Goal: Check status

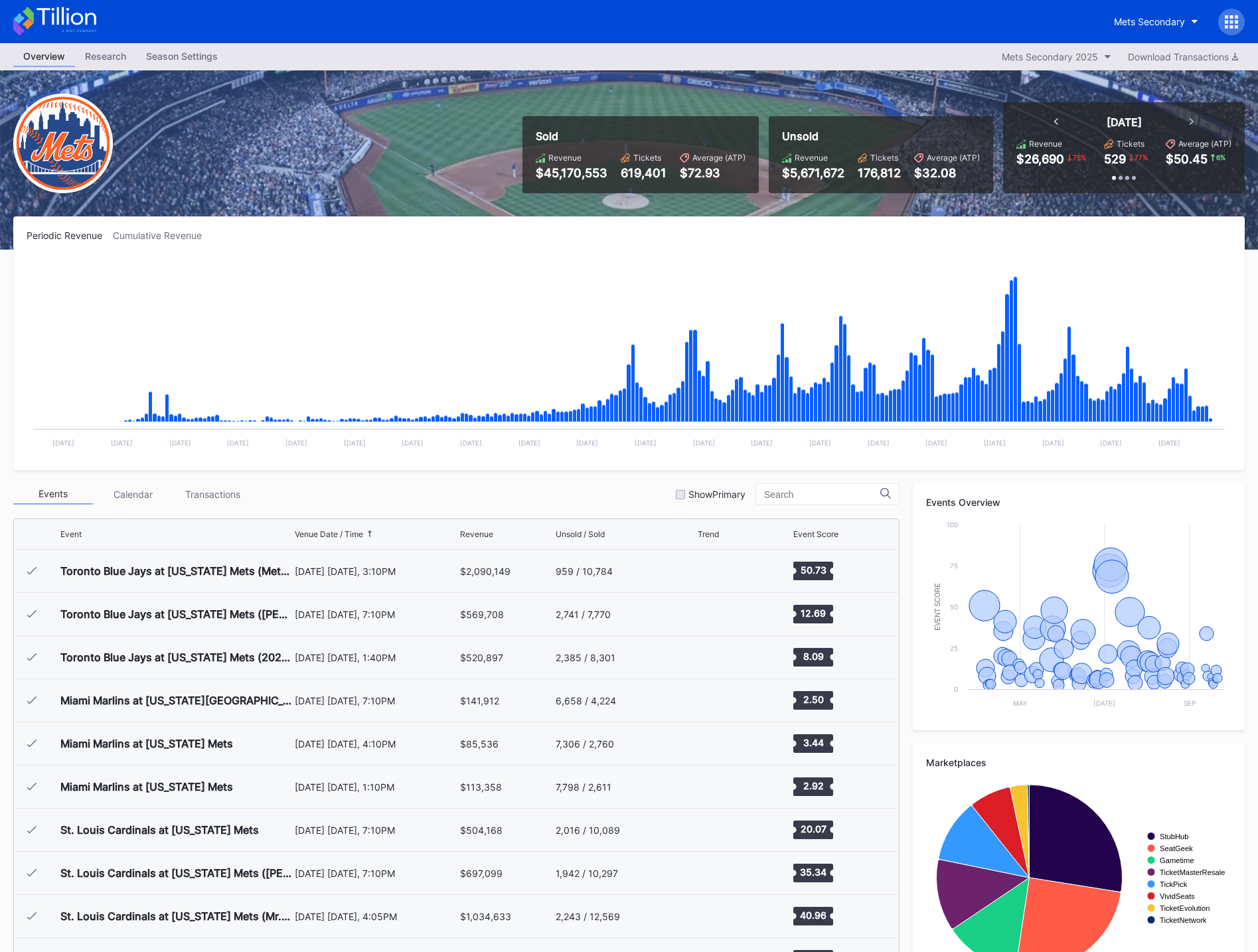
scroll to position [2762, 0]
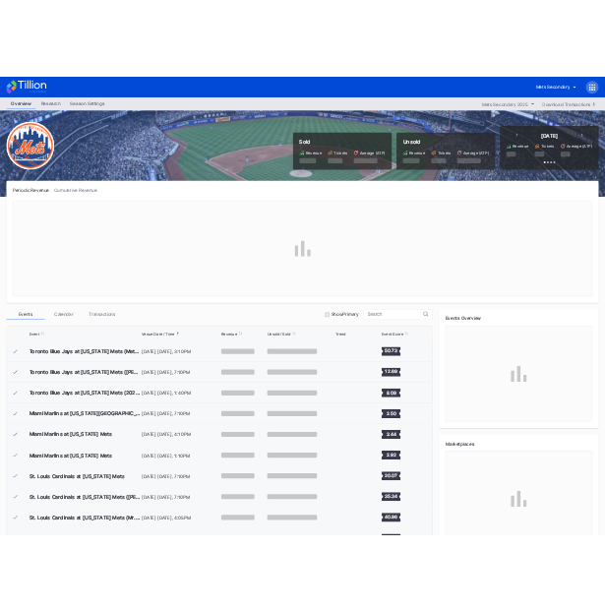
scroll to position [4094, 0]
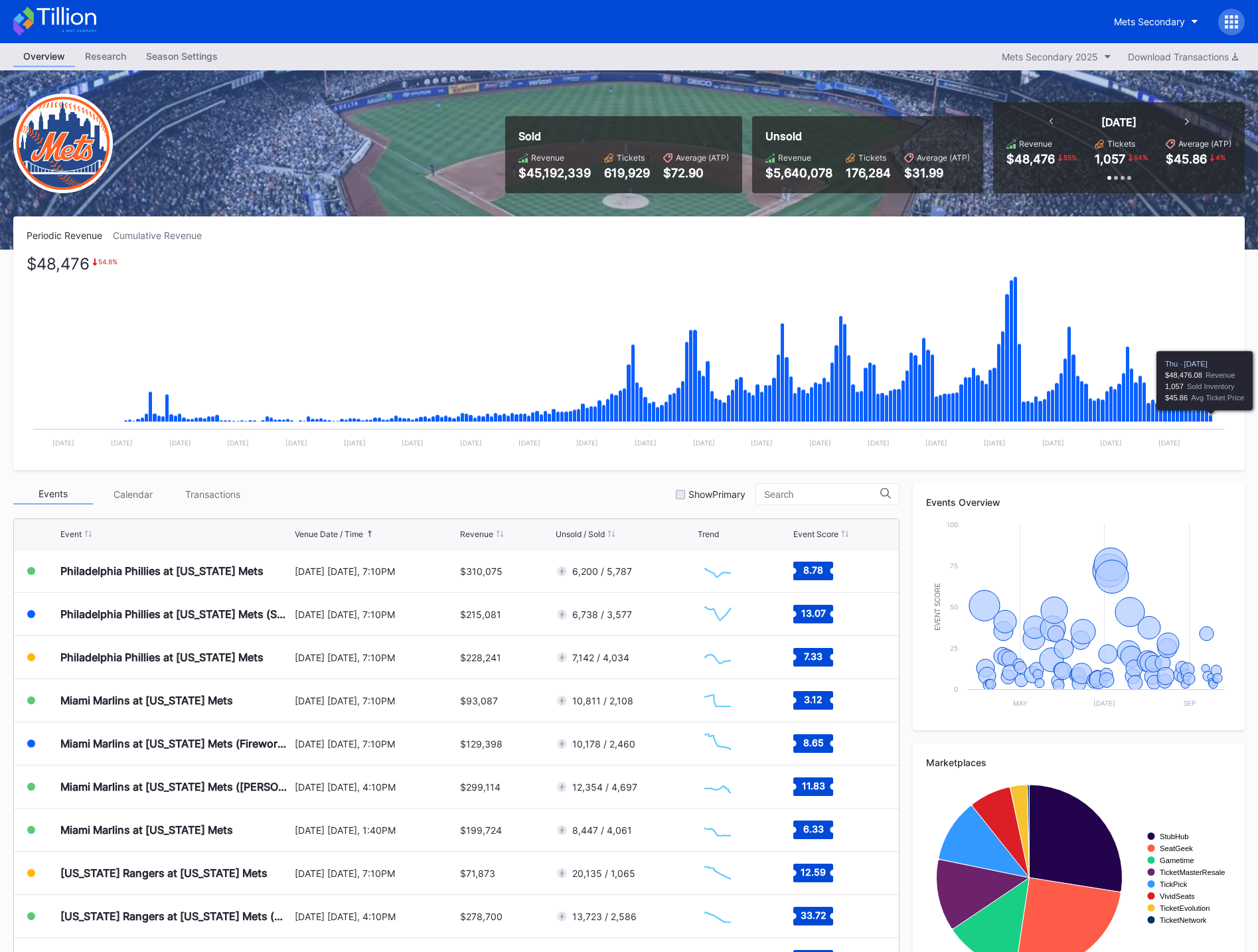
click at [1210, 417] on icon "Chart title" at bounding box center [1211, 418] width 4 height 7
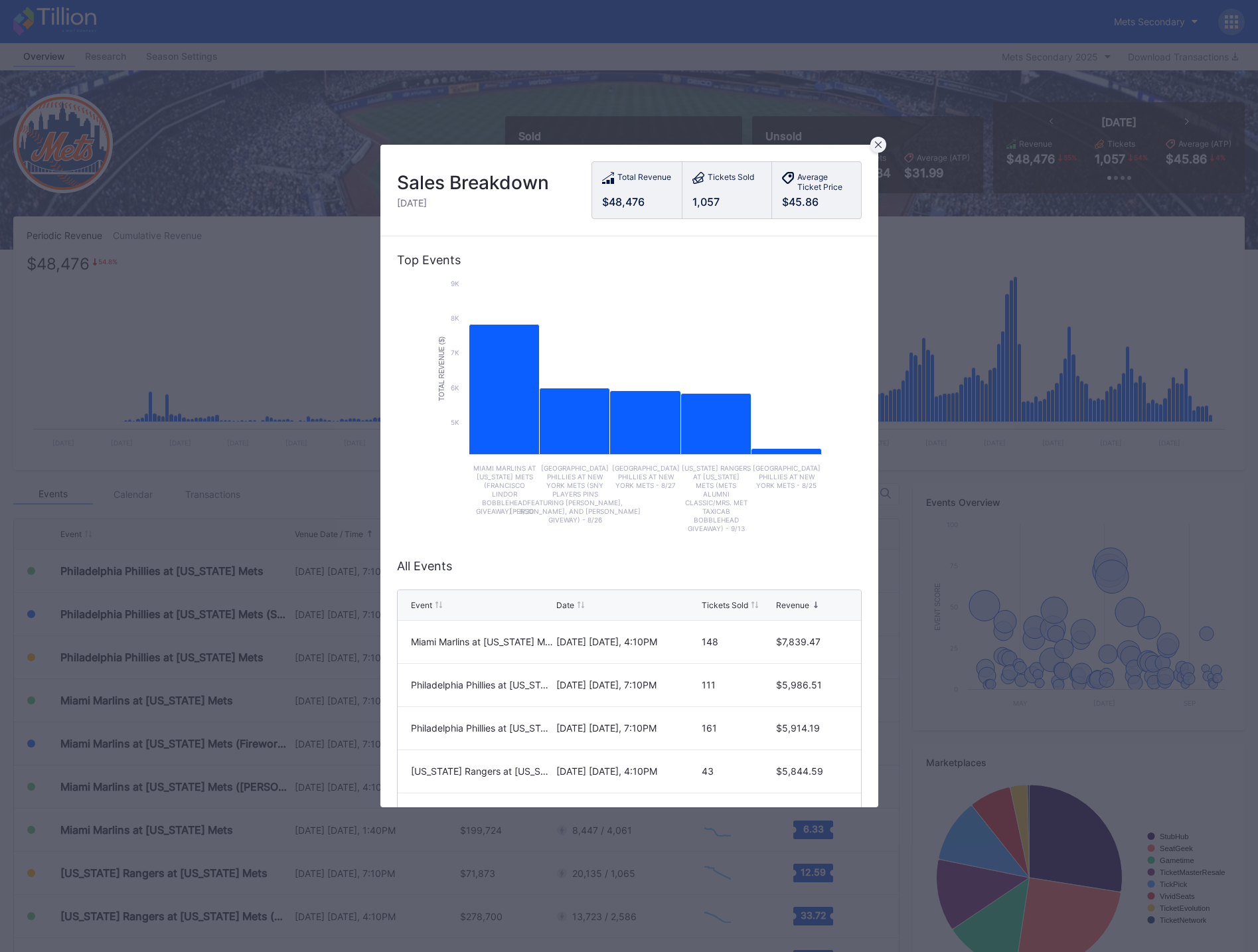
click at [883, 140] on div at bounding box center [878, 145] width 16 height 16
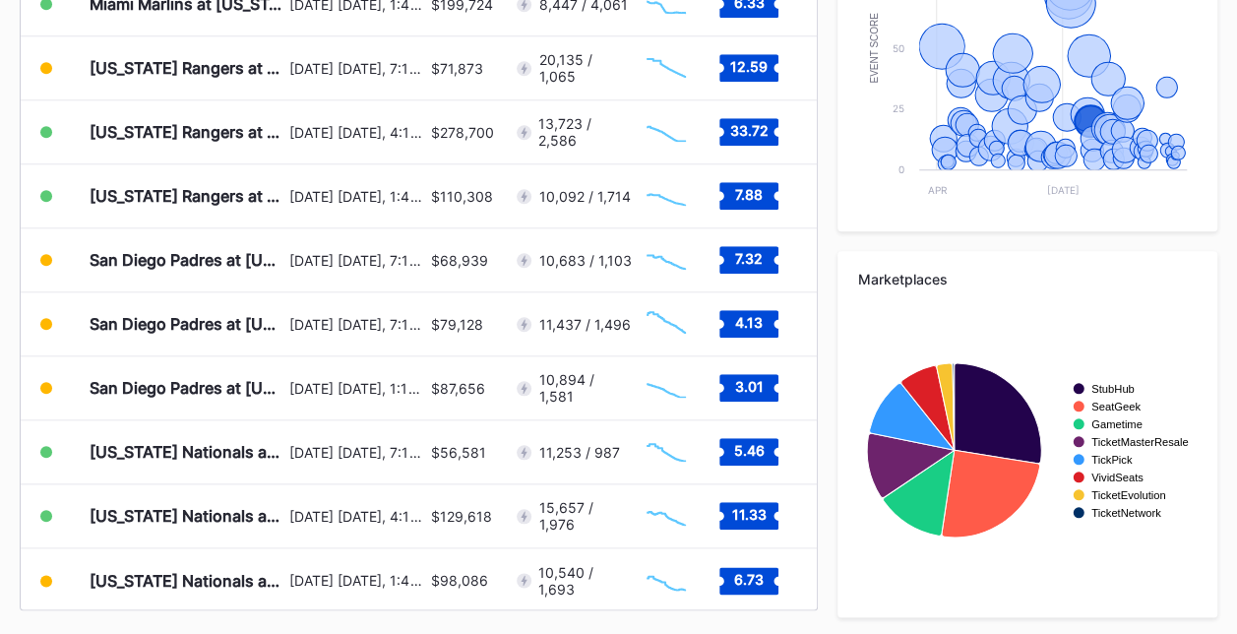
scroll to position [4472, 0]
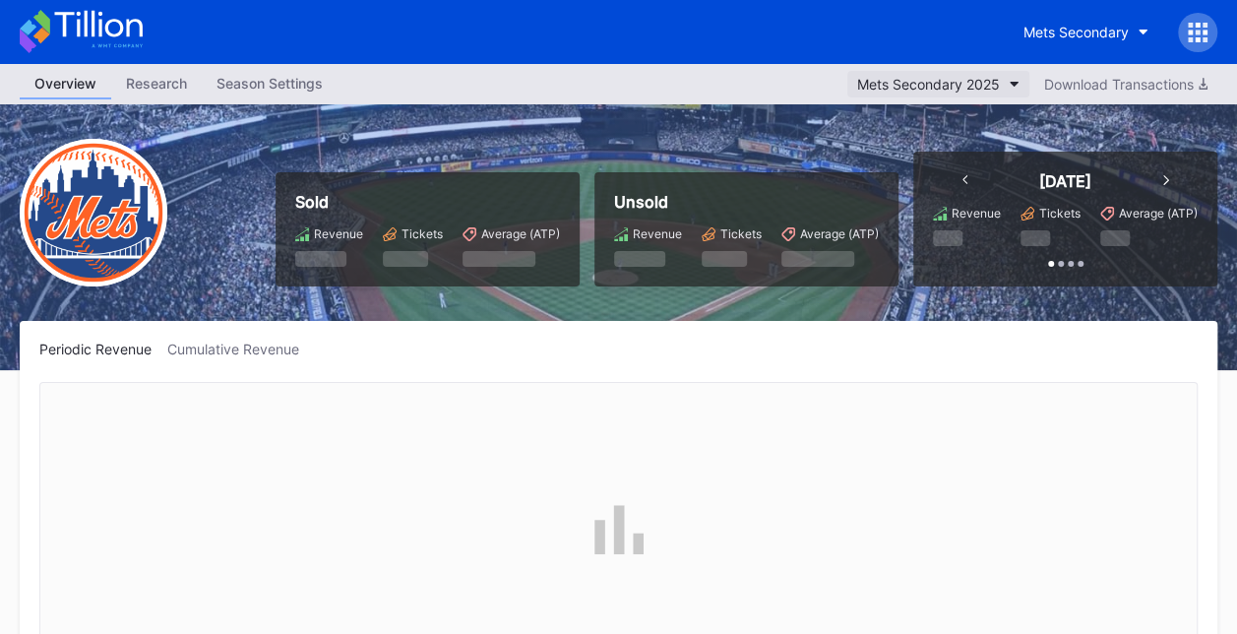
scroll to position [4094, 0]
click at [956, 78] on div "Mets Secondary 2025" at bounding box center [928, 84] width 143 height 17
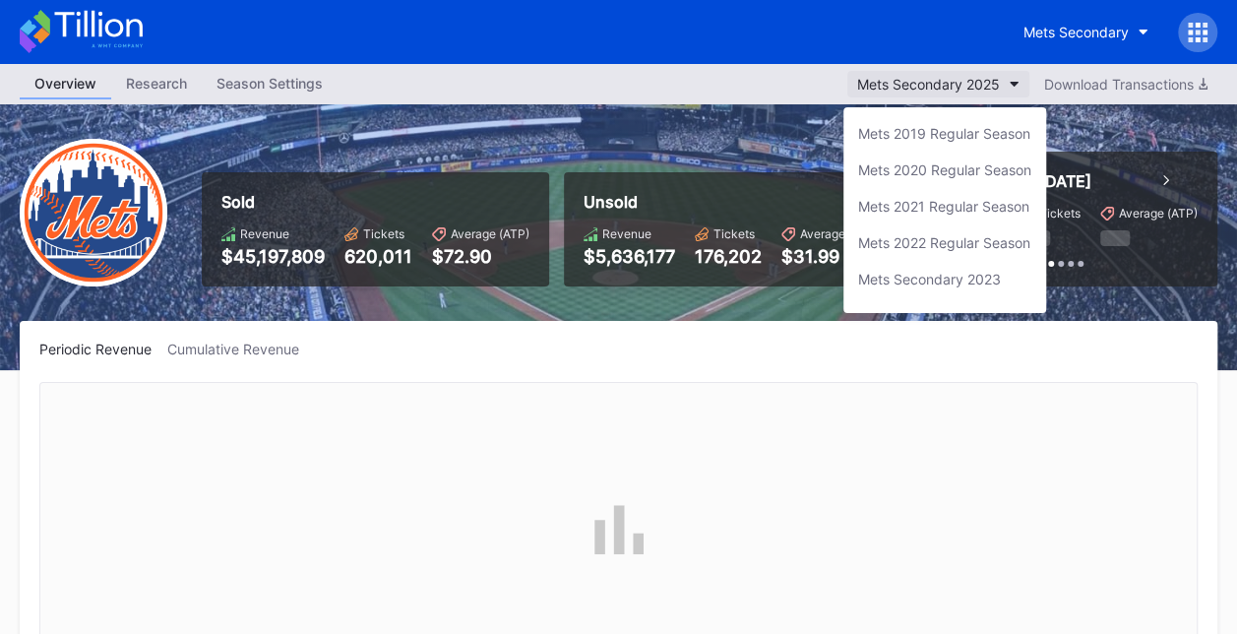
scroll to position [62, 0]
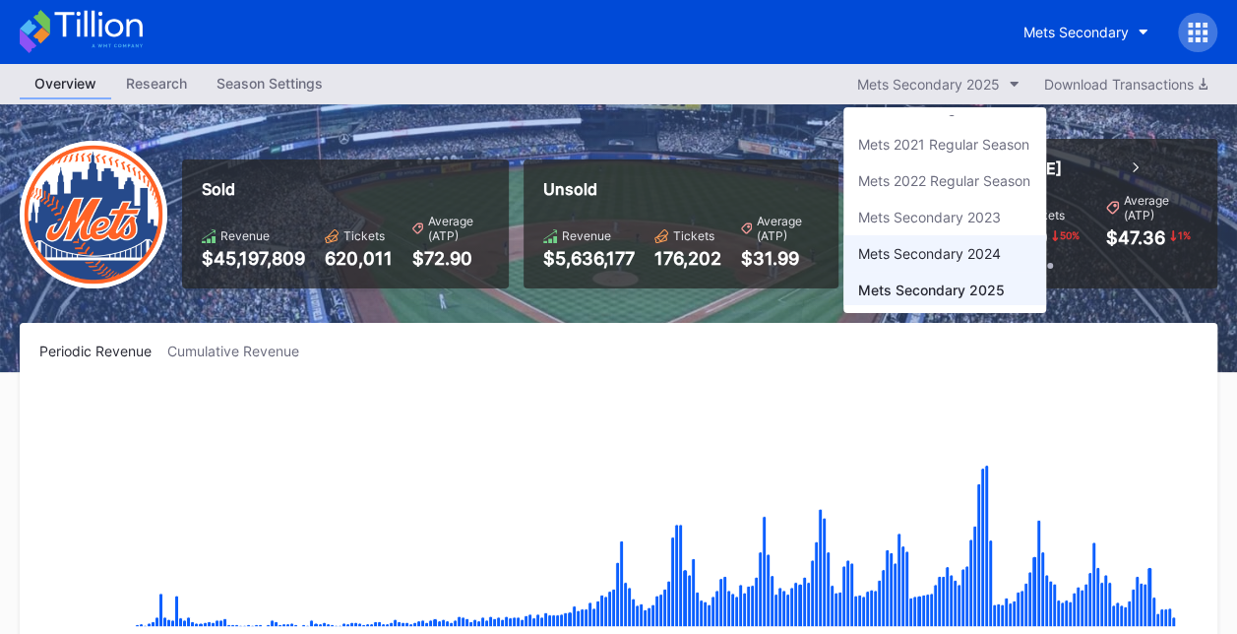
click at [976, 245] on div "Mets Secondary 2024" at bounding box center [929, 253] width 143 height 17
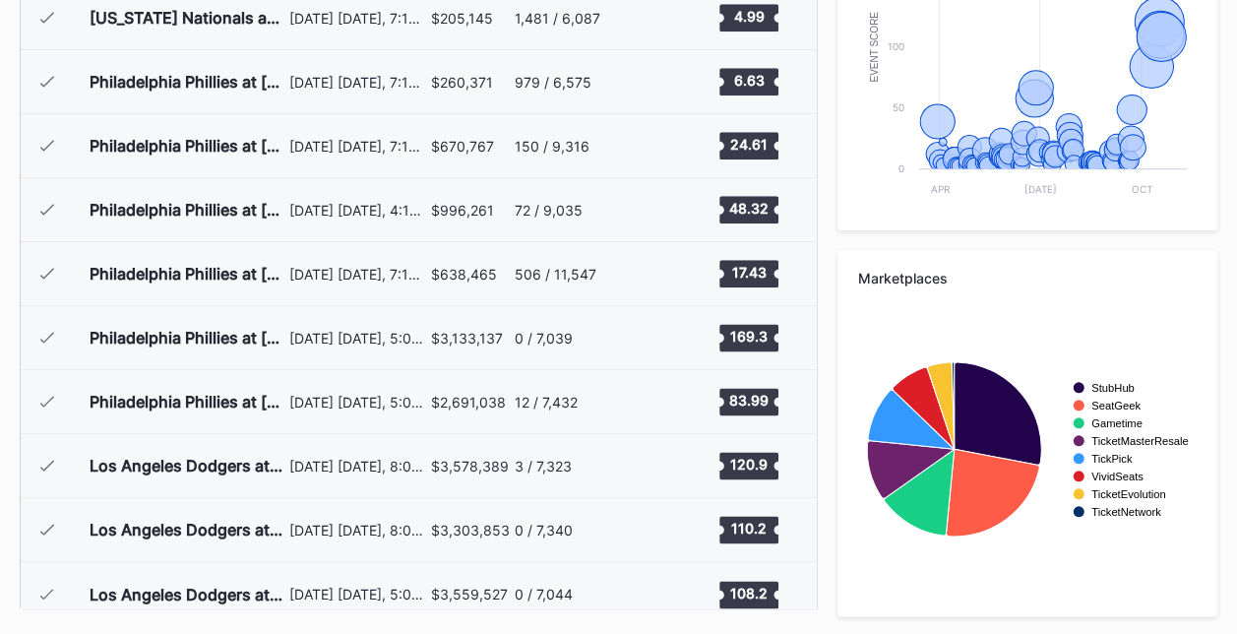
scroll to position [4792, 0]
